Goal: Information Seeking & Learning: Check status

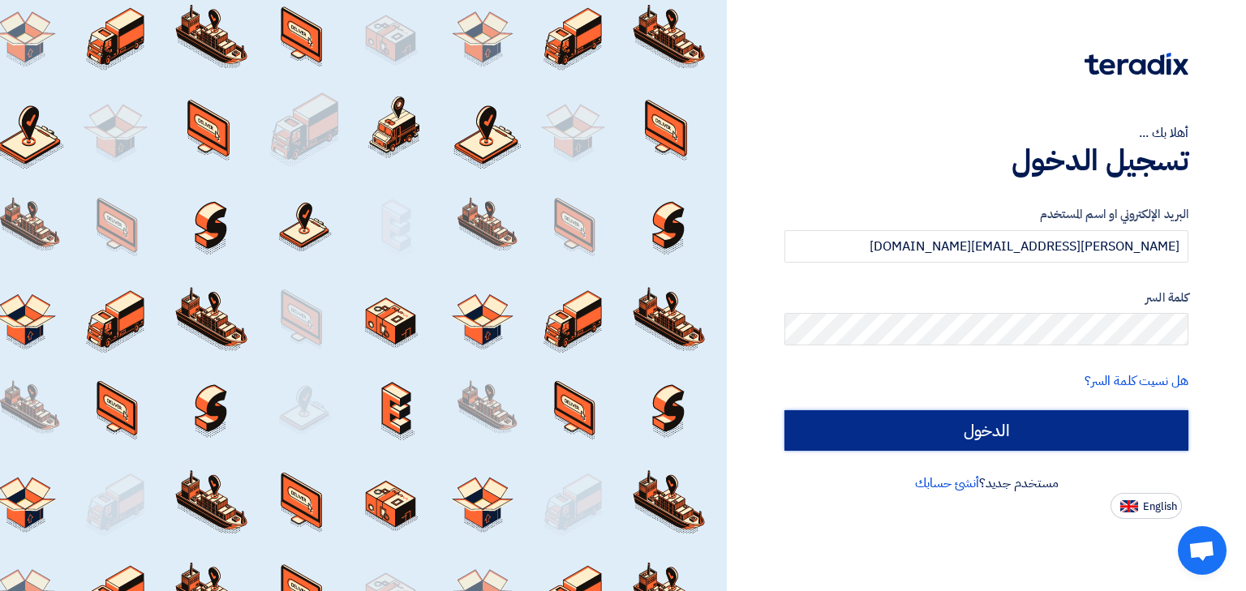
click at [955, 417] on input "الدخول" at bounding box center [986, 430] width 404 height 41
type input "Sign in"
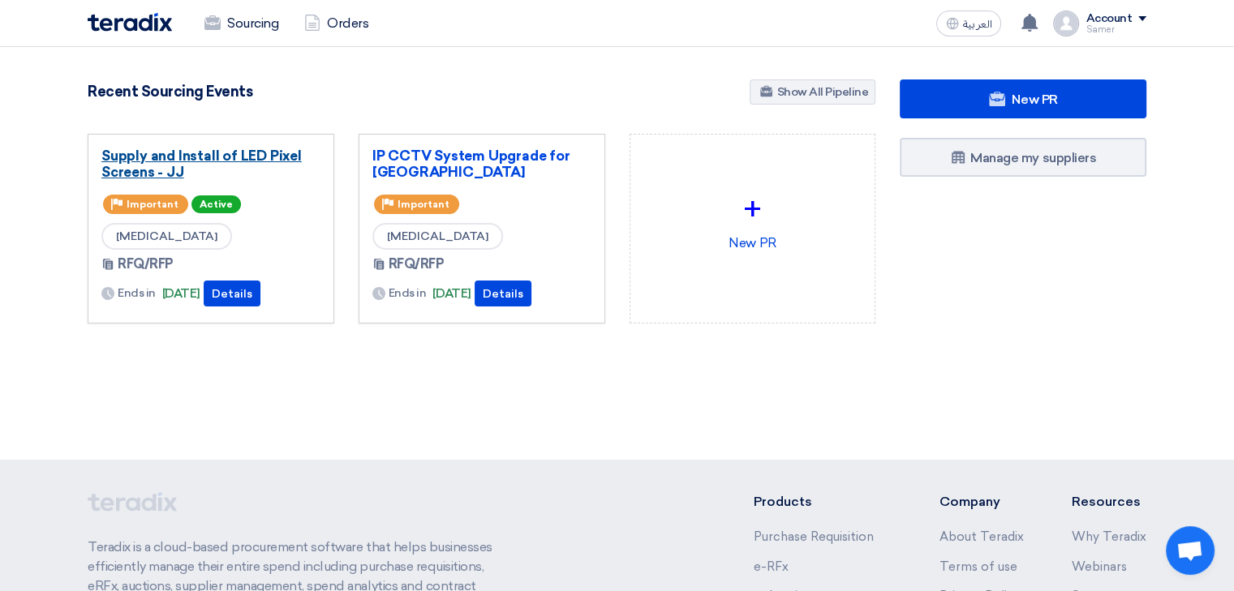
click at [140, 177] on link "Supply and Install of LED Pixel Screens - JJ" at bounding box center [210, 164] width 219 height 32
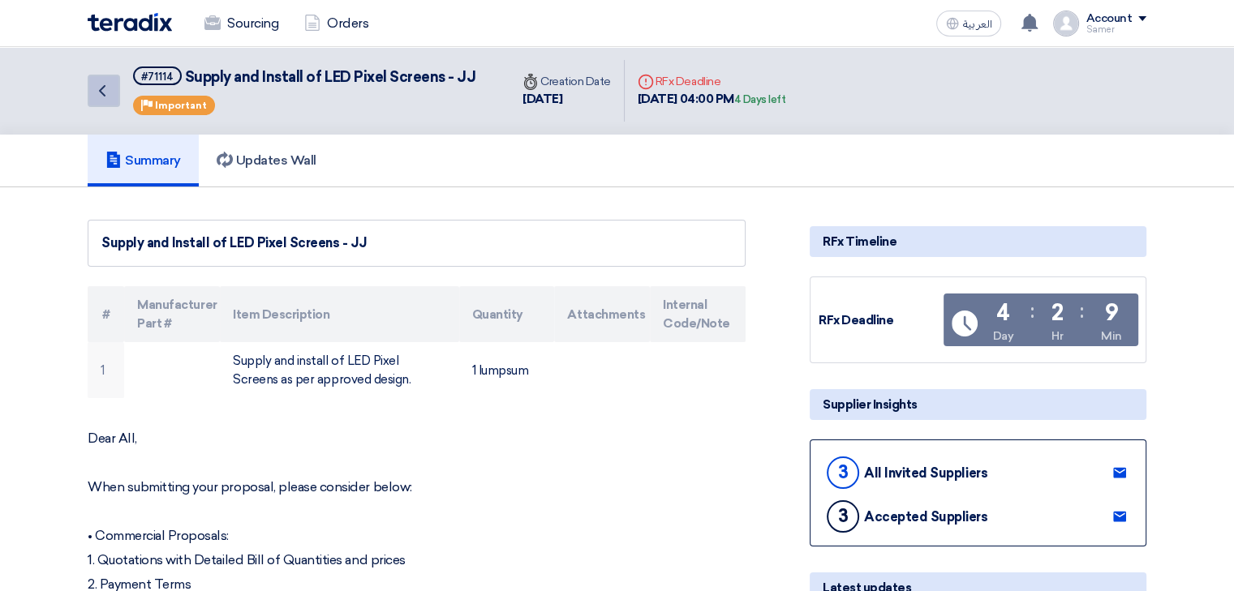
click at [91, 98] on link "Back" at bounding box center [104, 91] width 32 height 32
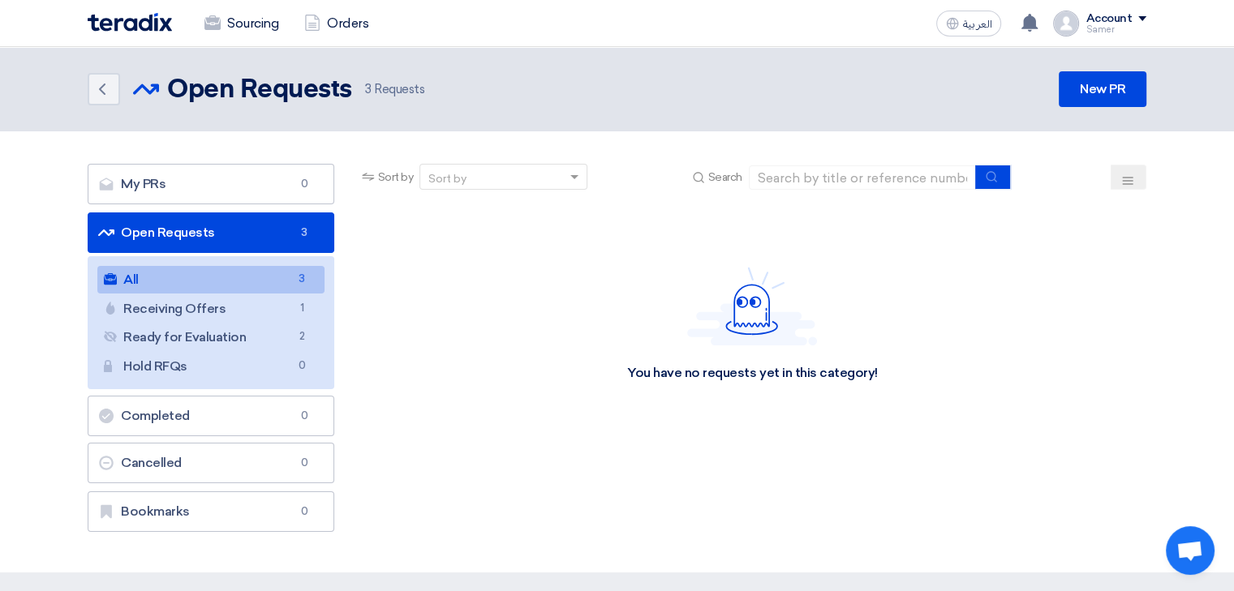
click at [131, 243] on link "Open Requests Open Requests 3" at bounding box center [211, 232] width 247 height 41
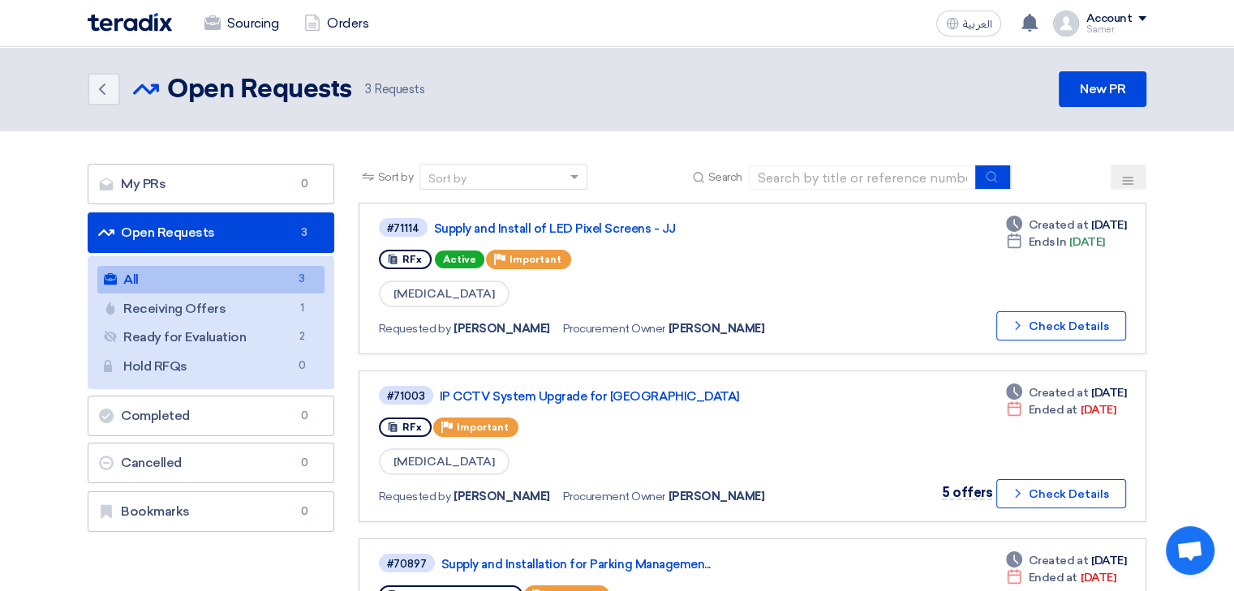
click at [208, 237] on link "Open Requests Open Requests 3" at bounding box center [211, 232] width 247 height 41
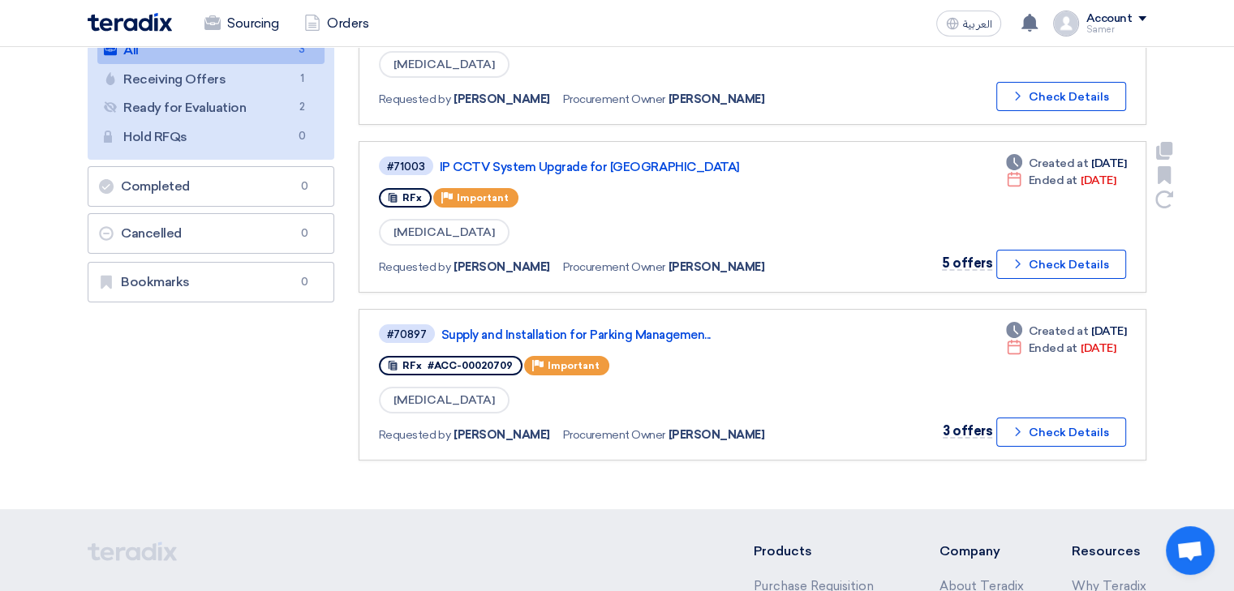
scroll to position [243, 0]
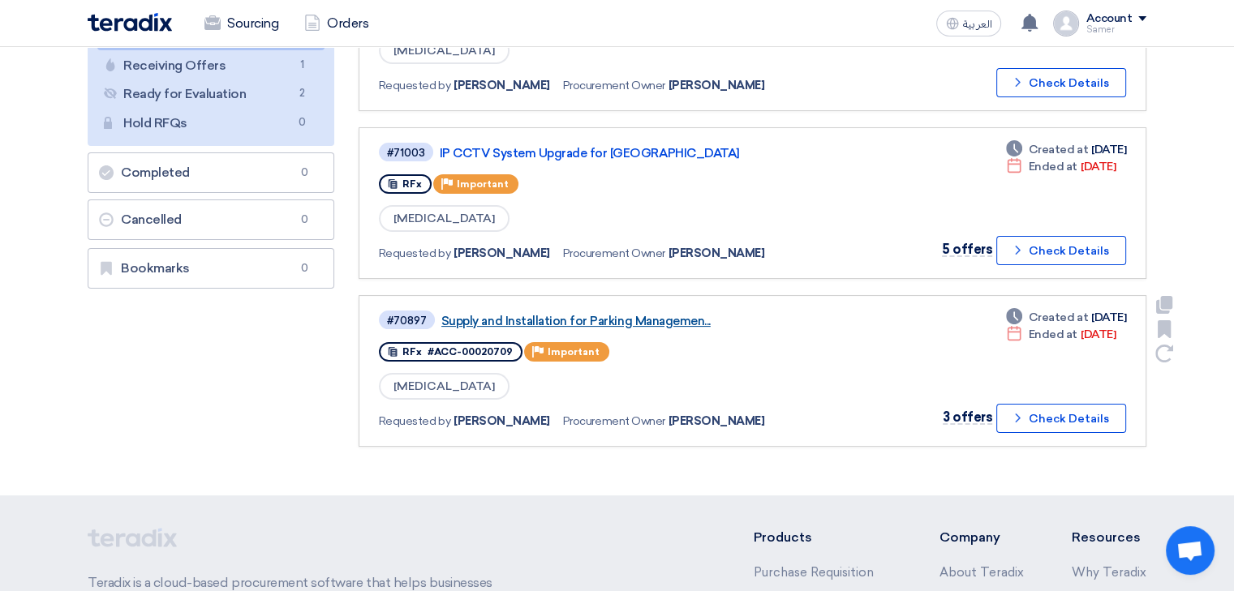
click at [609, 315] on link "Supply and Installation for Parking Managemen..." at bounding box center [644, 321] width 406 height 15
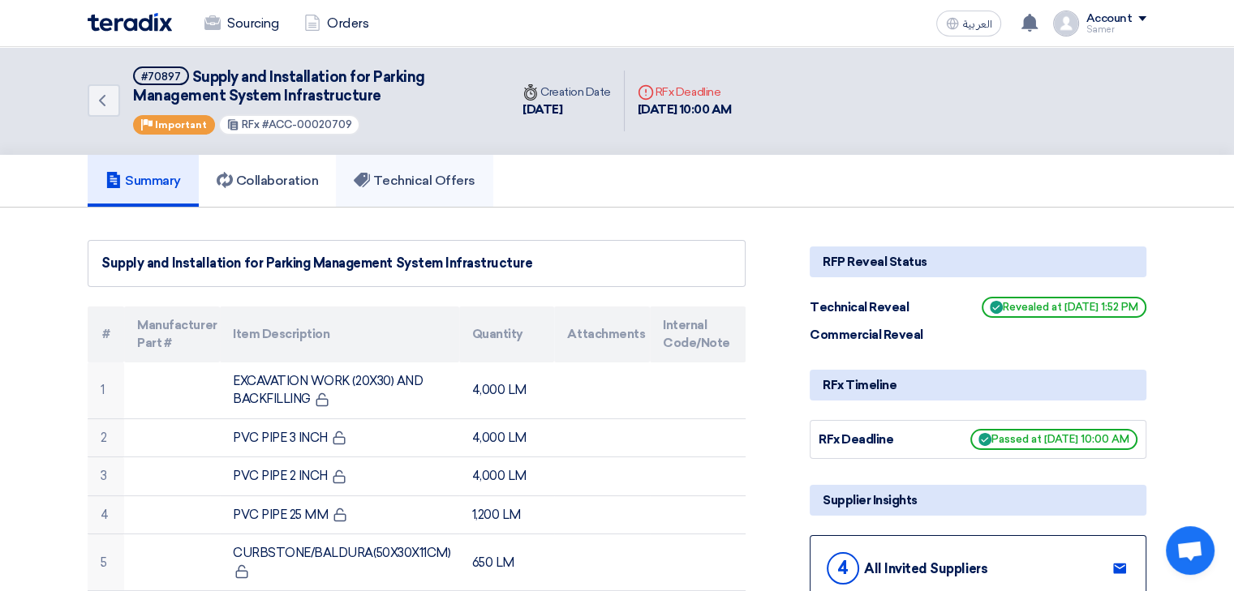
click at [451, 177] on h5 "Technical Offers" at bounding box center [414, 181] width 121 height 16
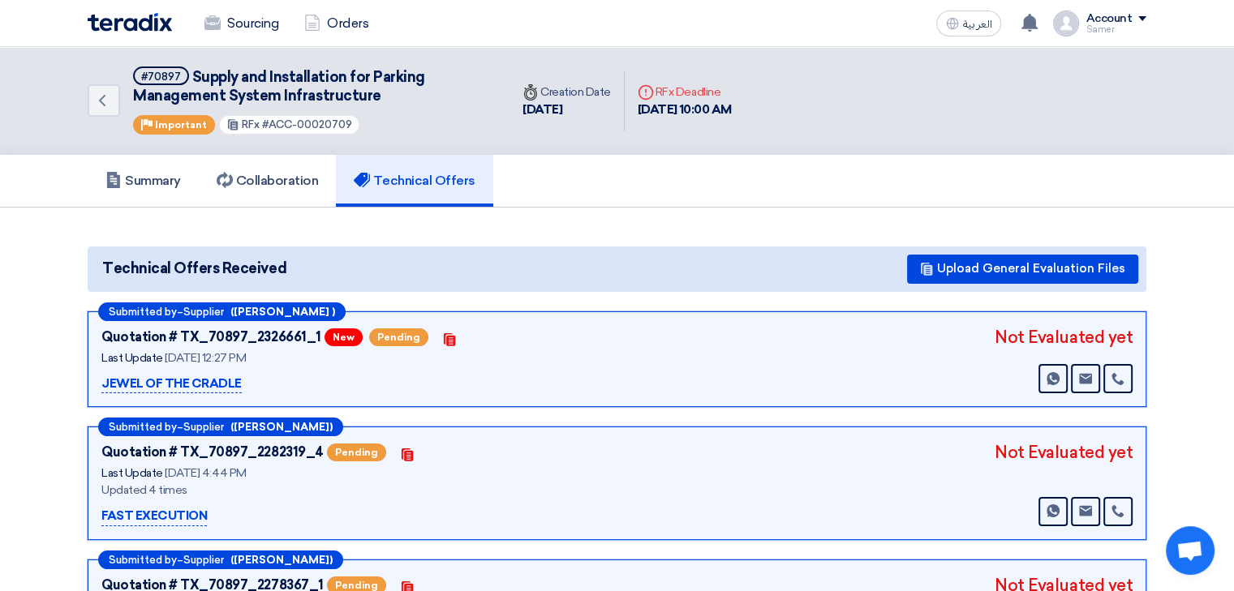
scroll to position [162, 0]
